Goal: Task Accomplishment & Management: Manage account settings

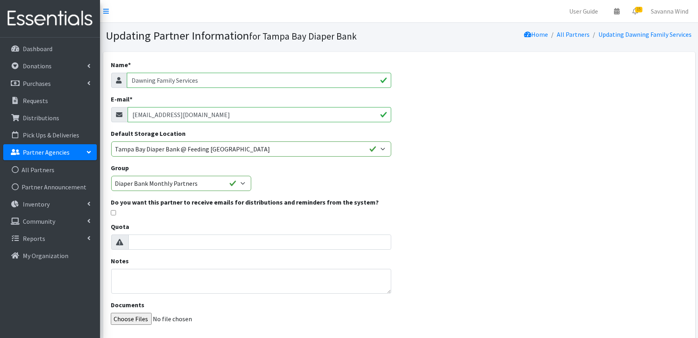
click at [85, 154] on link "Partner Agencies" at bounding box center [50, 152] width 94 height 16
click at [25, 174] on link "All Partners" at bounding box center [50, 170] width 94 height 16
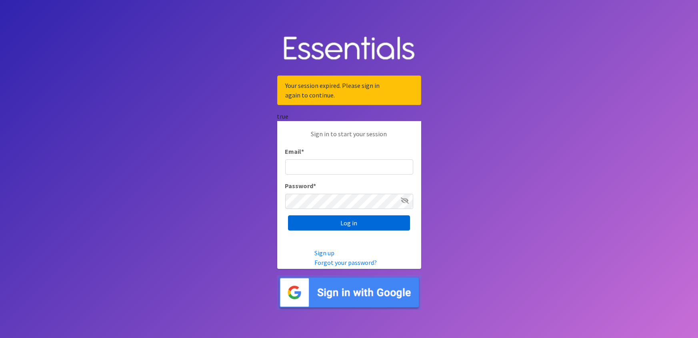
type input "diaperbankchair@jltampa.org"
click at [350, 222] on input "Log in" at bounding box center [349, 223] width 122 height 15
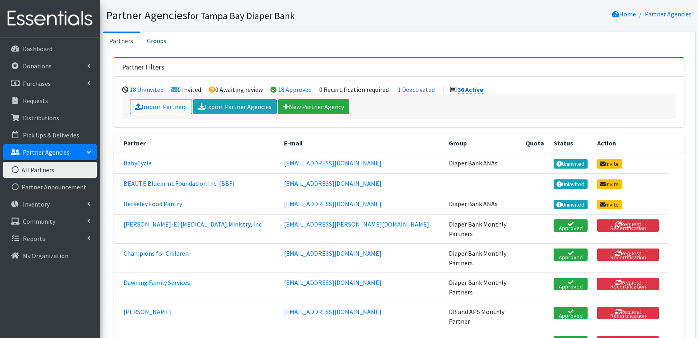
scroll to position [48, 0]
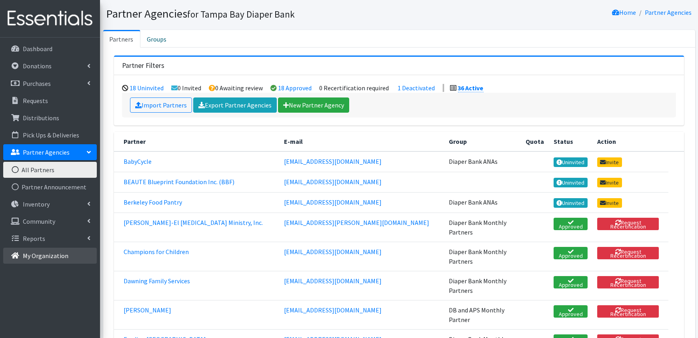
click at [53, 258] on p "My Organization" at bounding box center [46, 256] width 46 height 8
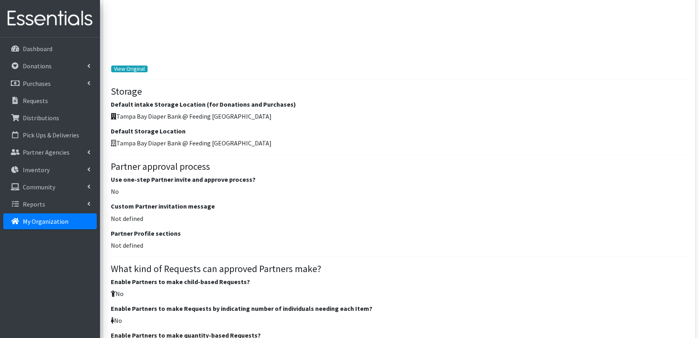
scroll to position [732, 0]
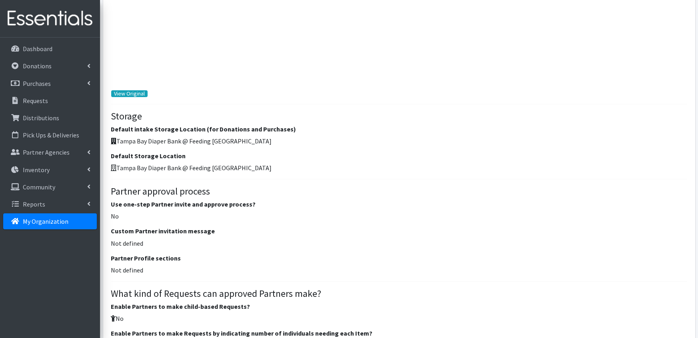
click at [29, 221] on p "My Organization" at bounding box center [46, 222] width 46 height 8
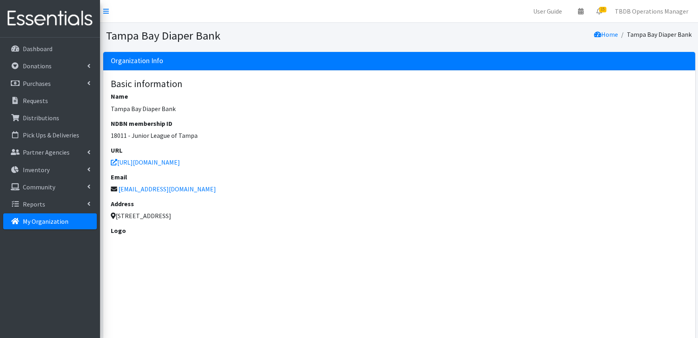
click at [204, 191] on p "[EMAIL_ADDRESS][DOMAIN_NAME]" at bounding box center [399, 189] width 576 height 10
click at [186, 190] on link "[EMAIL_ADDRESS][DOMAIN_NAME]" at bounding box center [168, 189] width 98 height 8
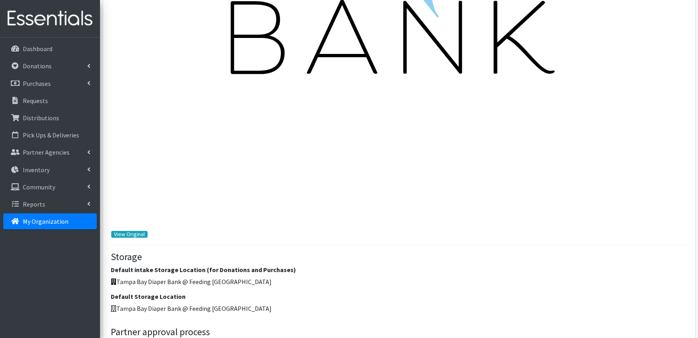
scroll to position [746, 0]
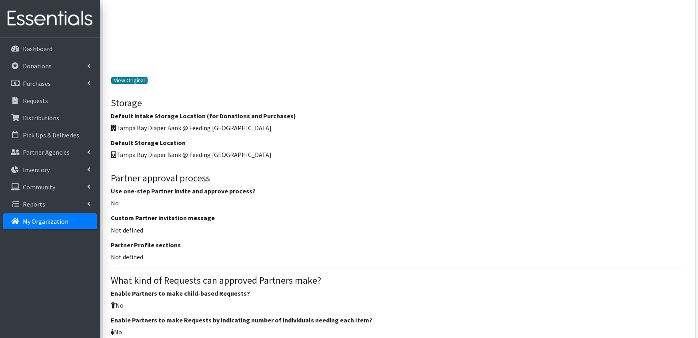
click at [132, 81] on link "View Original" at bounding box center [129, 80] width 37 height 7
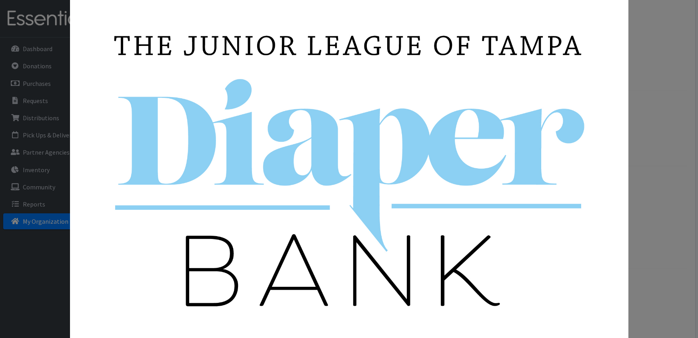
scroll to position [130, 0]
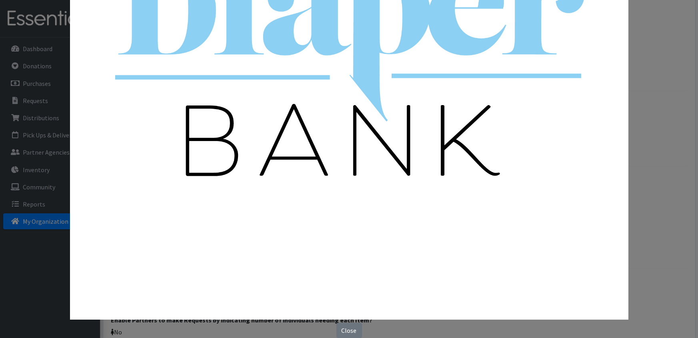
click at [343, 333] on div "Close" at bounding box center [349, 169] width 698 height 338
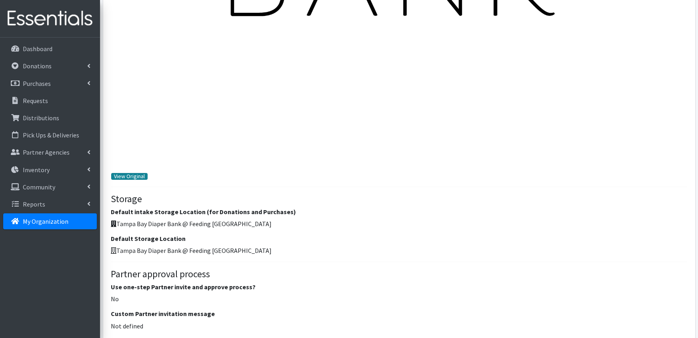
scroll to position [0, 0]
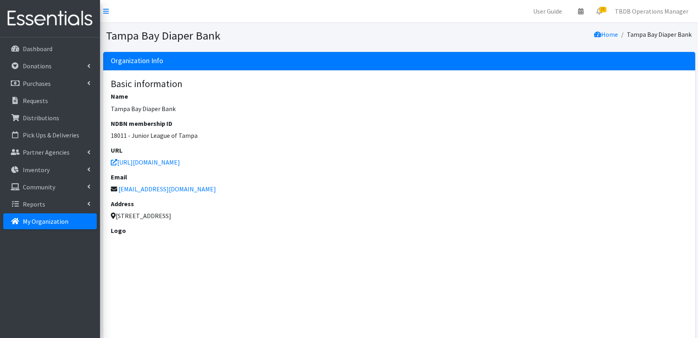
click at [28, 221] on p "My Organization" at bounding box center [46, 222] width 46 height 8
click at [636, 32] on li "Tampa Bay Diaper Bank" at bounding box center [655, 35] width 74 height 12
click at [617, 36] on link "Home" at bounding box center [606, 34] width 24 height 8
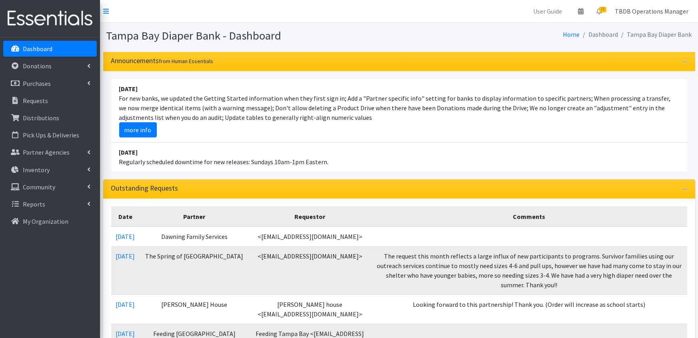
click at [649, 10] on link "TBDB Operations Manager" at bounding box center [651, 11] width 86 height 16
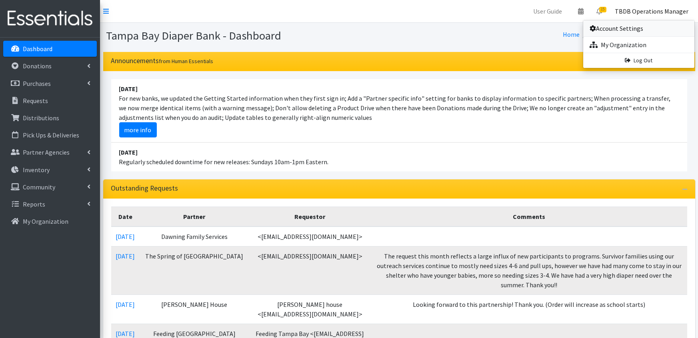
click at [612, 33] on link "Account Settings" at bounding box center [638, 28] width 111 height 16
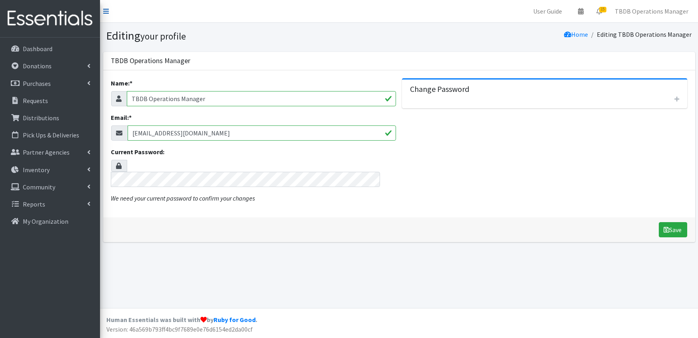
click at [105, 13] on icon at bounding box center [106, 11] width 6 height 6
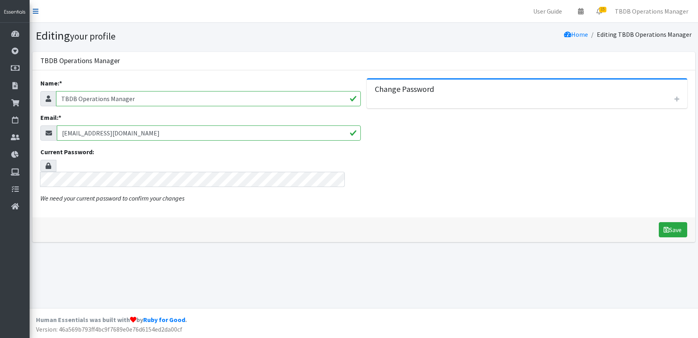
click at [36, 10] on icon at bounding box center [36, 11] width 6 height 6
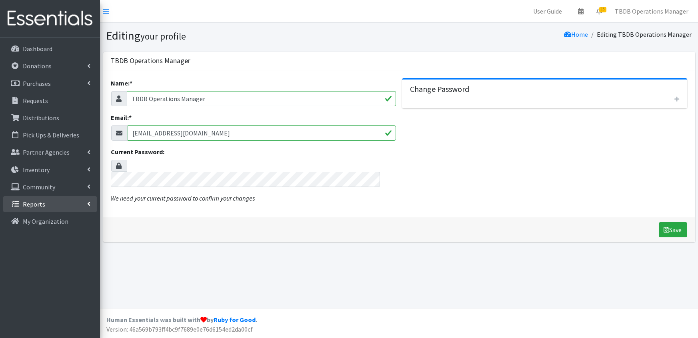
click at [91, 202] on link "Reports" at bounding box center [50, 204] width 94 height 16
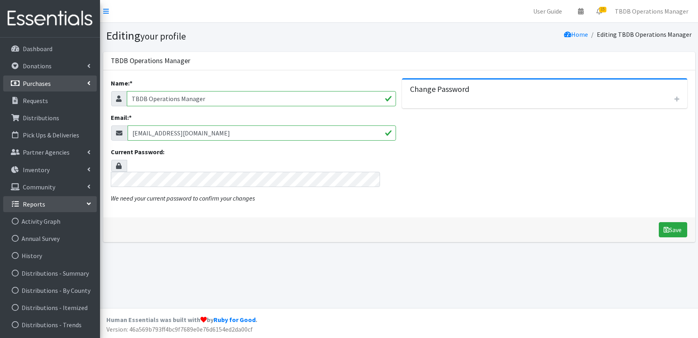
click at [52, 81] on link "Purchases" at bounding box center [50, 84] width 94 height 16
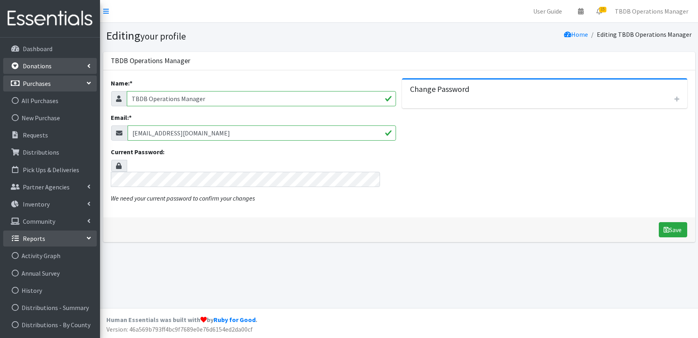
click at [49, 64] on p "Donations" at bounding box center [37, 66] width 29 height 8
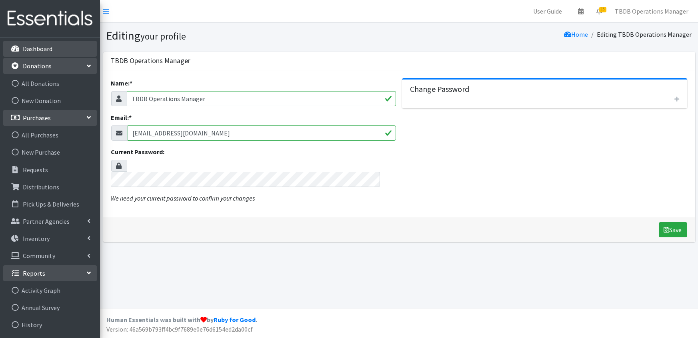
click at [64, 50] on link "Dashboard" at bounding box center [50, 49] width 94 height 16
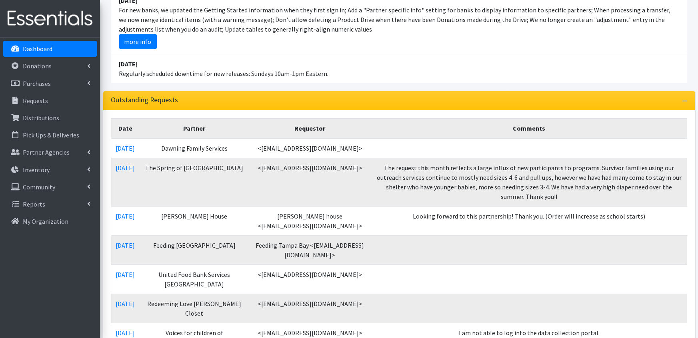
scroll to position [89, 0]
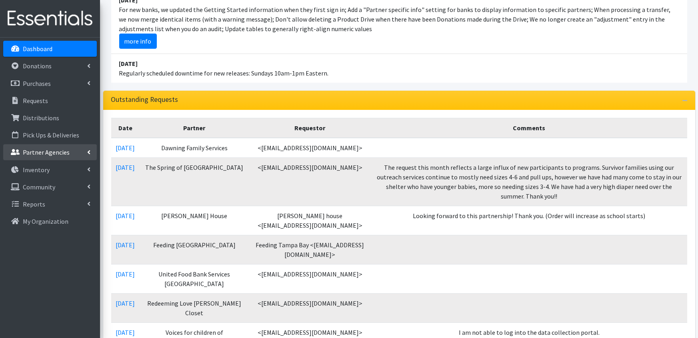
click at [62, 153] on p "Partner Agencies" at bounding box center [46, 152] width 47 height 8
click at [43, 172] on link "All Partners" at bounding box center [50, 170] width 94 height 16
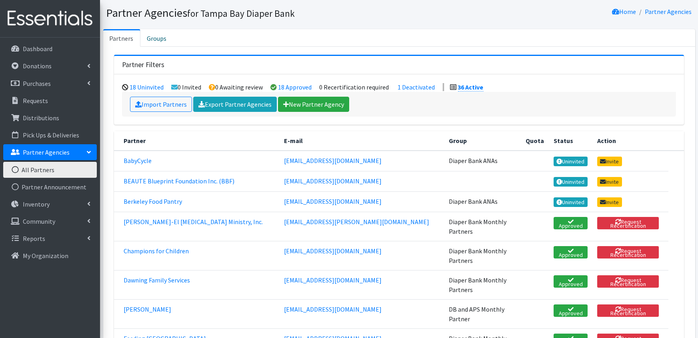
scroll to position [23, 0]
click at [154, 276] on link "Dawning Family Services" at bounding box center [157, 280] width 66 height 8
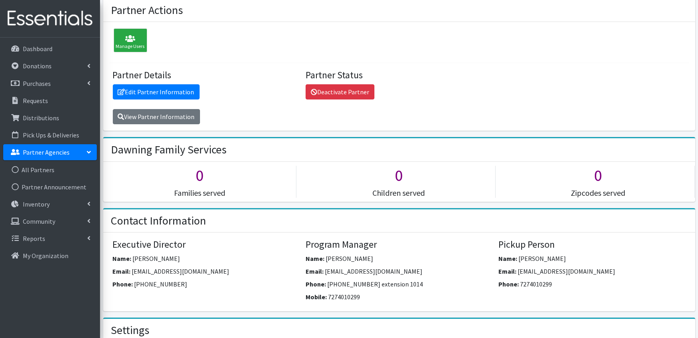
scroll to position [15, 0]
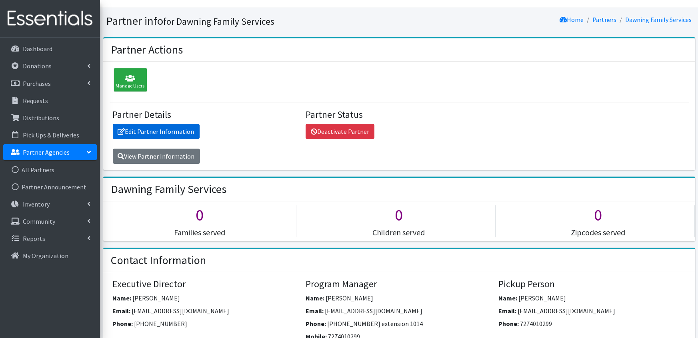
click at [166, 133] on link "Edit Partner Information" at bounding box center [156, 131] width 87 height 15
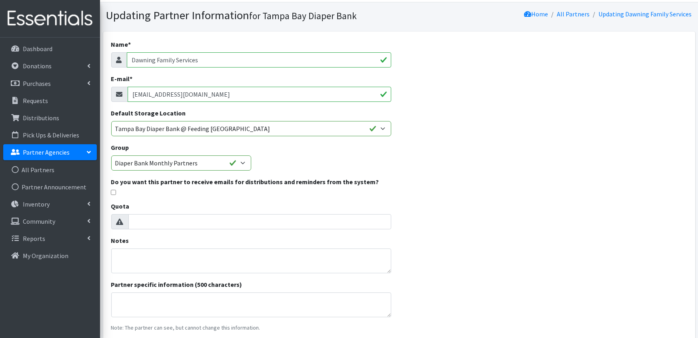
scroll to position [23, 0]
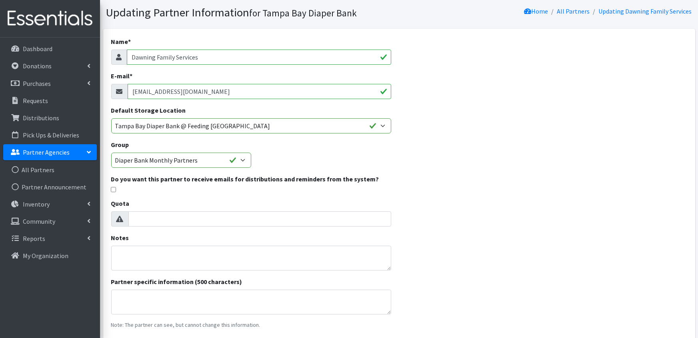
drag, startPoint x: 205, startPoint y: 92, endPoint x: 110, endPoint y: 82, distance: 95.2
click at [110, 82] on div "Name * Dawning Family Services E-mail * kirish@dawningfs.org Default Storage Lo…" at bounding box center [251, 202] width 296 height 346
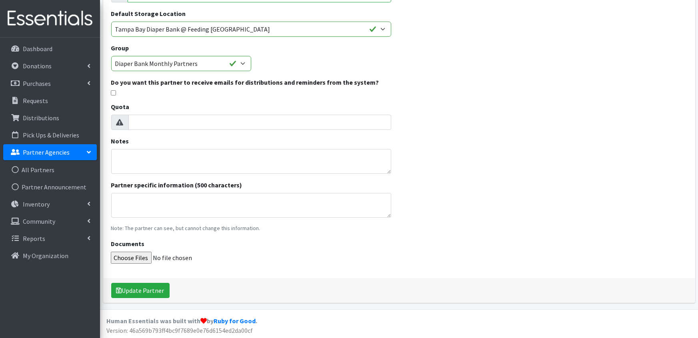
scroll to position [120, 0]
type input "mivey@dawingfs.org"
click at [130, 291] on button "Update Partner" at bounding box center [140, 290] width 58 height 15
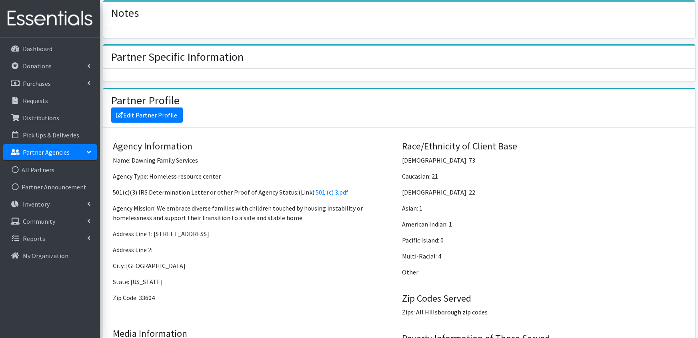
scroll to position [520, 0]
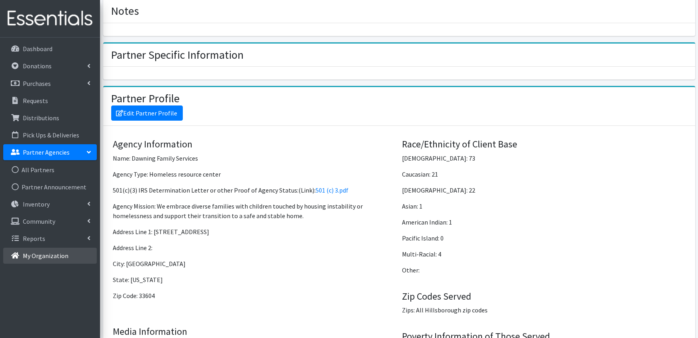
click at [33, 249] on link "My Organization" at bounding box center [50, 256] width 94 height 16
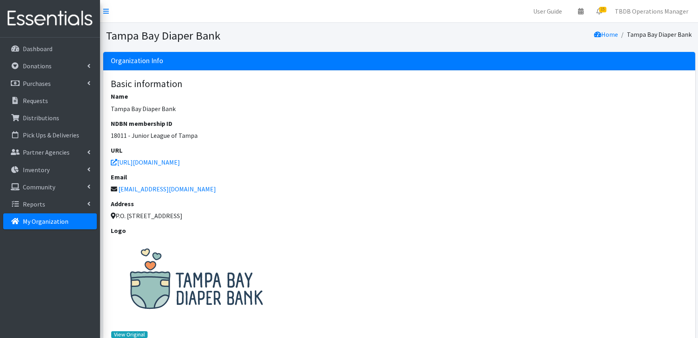
click at [667, 35] on li "Tampa Bay Diaper Bank" at bounding box center [655, 35] width 74 height 12
click at [617, 33] on link "Home" at bounding box center [606, 34] width 24 height 8
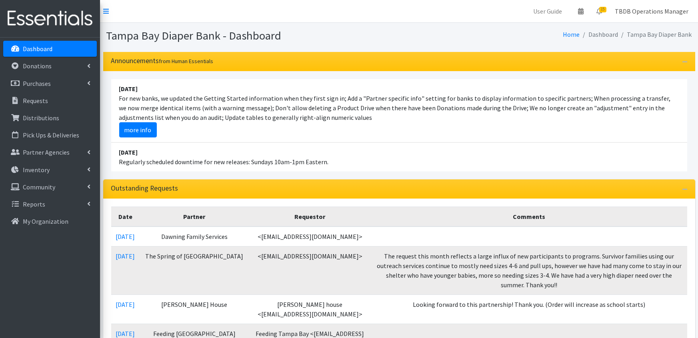
click at [639, 14] on link "TBDB Operations Manager" at bounding box center [651, 11] width 86 height 16
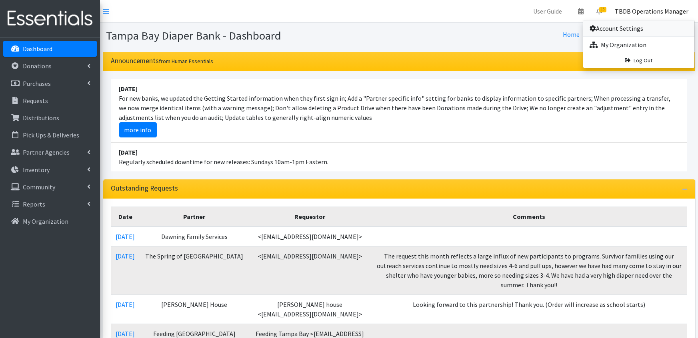
click at [614, 26] on link "Account Settings" at bounding box center [638, 28] width 111 height 16
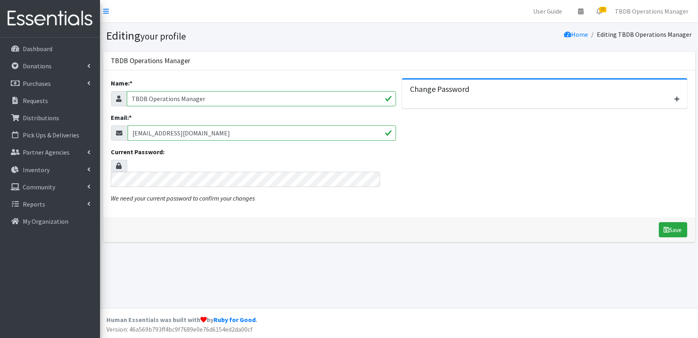
click at [678, 98] on icon "button" at bounding box center [677, 99] width 5 height 6
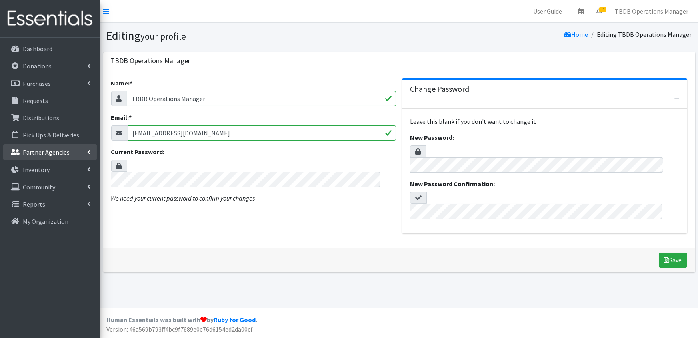
click at [61, 155] on p "Partner Agencies" at bounding box center [46, 152] width 47 height 8
click at [57, 172] on link "All Partners" at bounding box center [50, 170] width 94 height 16
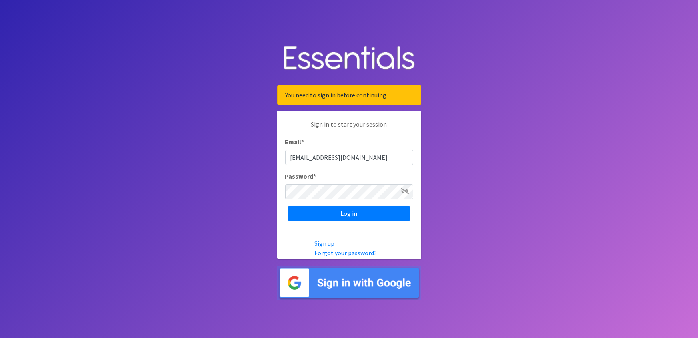
drag, startPoint x: 362, startPoint y: 158, endPoint x: 281, endPoint y: 159, distance: 80.8
click at [281, 159] on div "Sign in to start your session Email * diaperbankchair@jltampa.org Password * Lo…" at bounding box center [349, 171] width 144 height 118
type input "o"
type input "operations@tampabaydiaperbank.org"
click at [223, 210] on body "You need to sign in before continuing. Sign in to start your session Email * op…" at bounding box center [349, 169] width 698 height 338
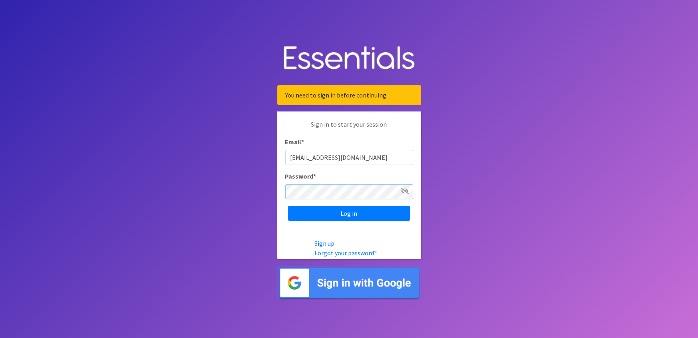
click at [288, 206] on input "Log in" at bounding box center [349, 213] width 122 height 15
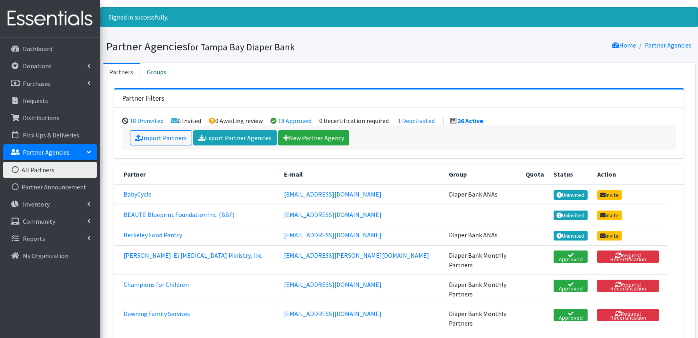
scroll to position [20, 0]
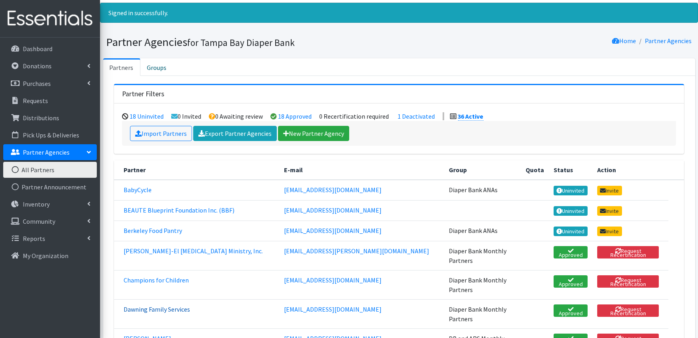
click at [169, 305] on link "Dawning Family Services" at bounding box center [157, 309] width 66 height 8
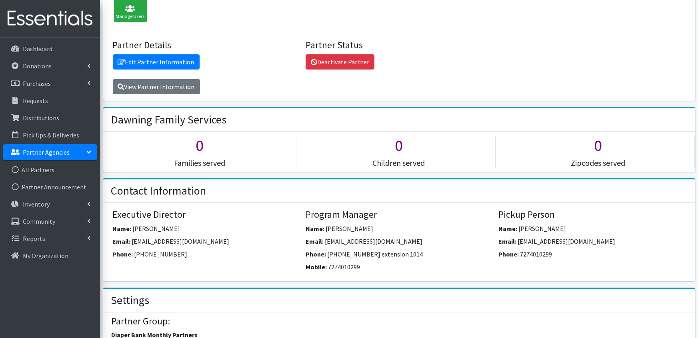
scroll to position [87, 0]
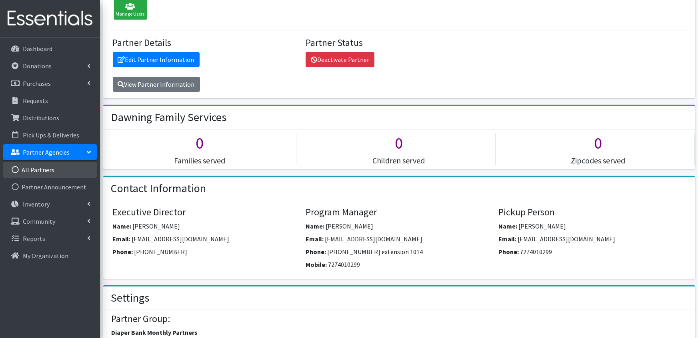
click at [44, 174] on link "All Partners" at bounding box center [50, 170] width 94 height 16
